Goal: Information Seeking & Learning: Learn about a topic

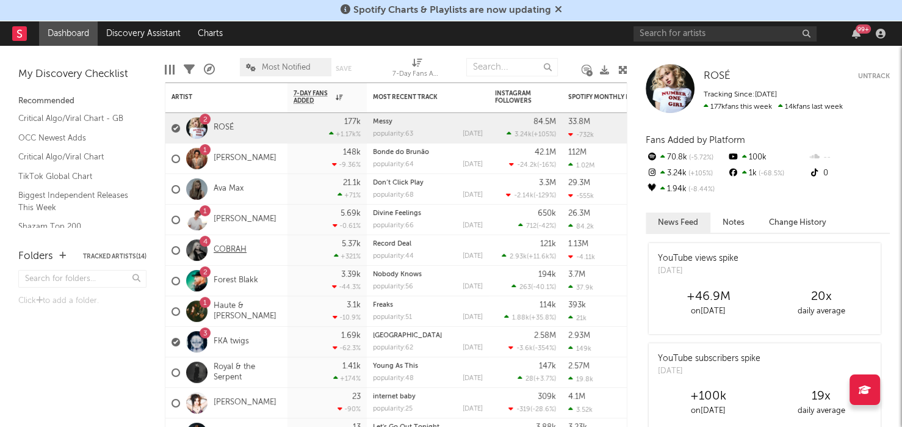
click at [238, 247] on link "COBRAH" at bounding box center [230, 250] width 33 height 10
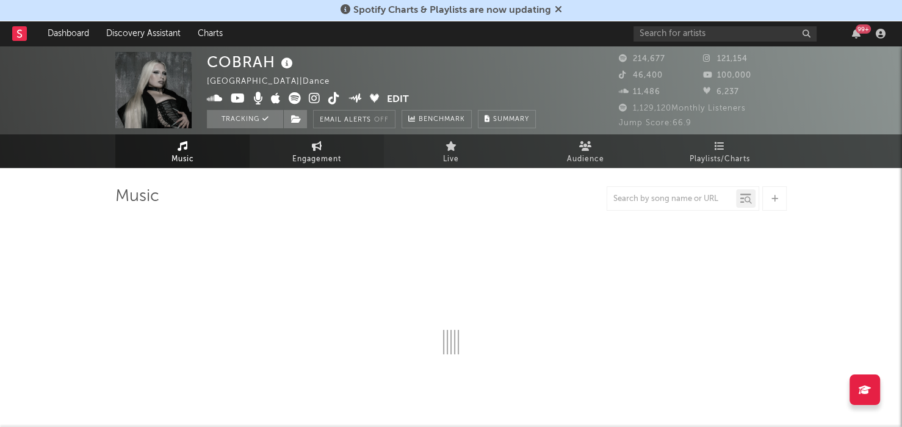
click at [310, 149] on link "Engagement" at bounding box center [317, 151] width 134 height 34
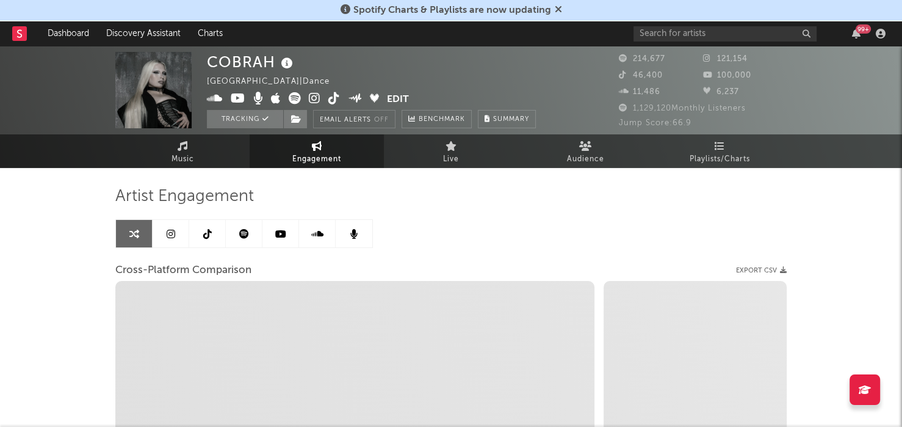
select select "1w"
select select "1m"
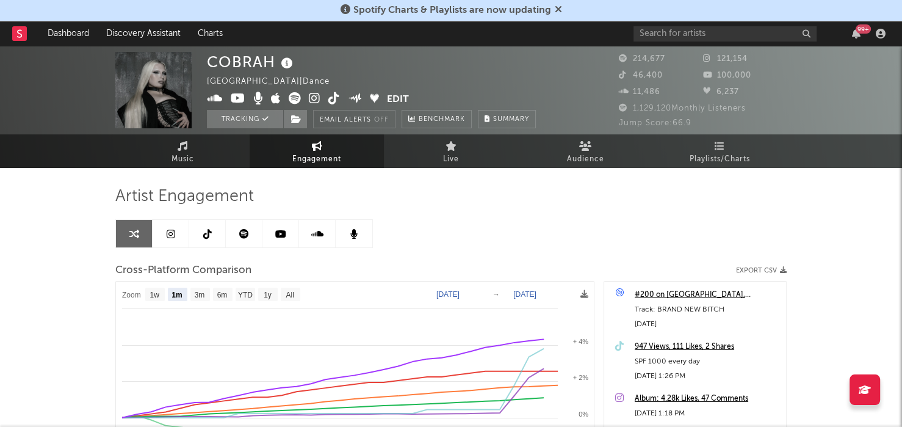
click at [600, 201] on div "Artist Engagement" at bounding box center [450, 196] width 671 height 21
